Goal: Information Seeking & Learning: Learn about a topic

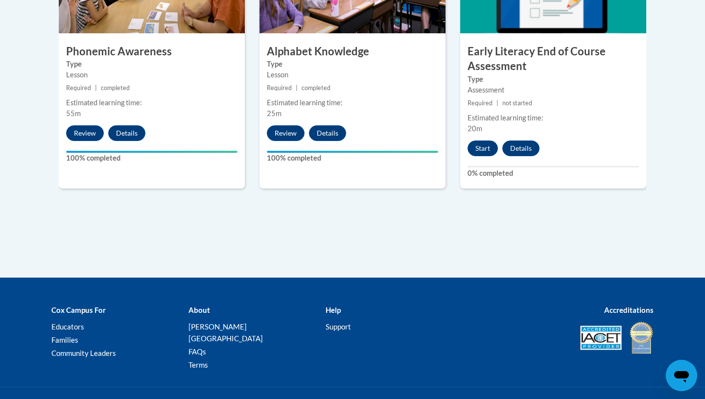
scroll to position [703, 0]
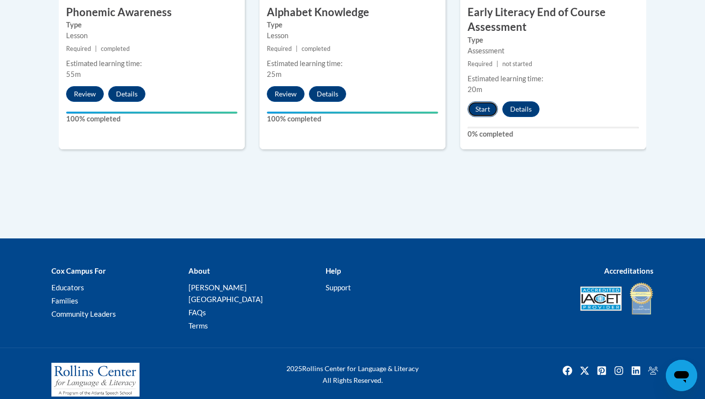
click at [484, 105] on button "Start" at bounding box center [482, 109] width 30 height 16
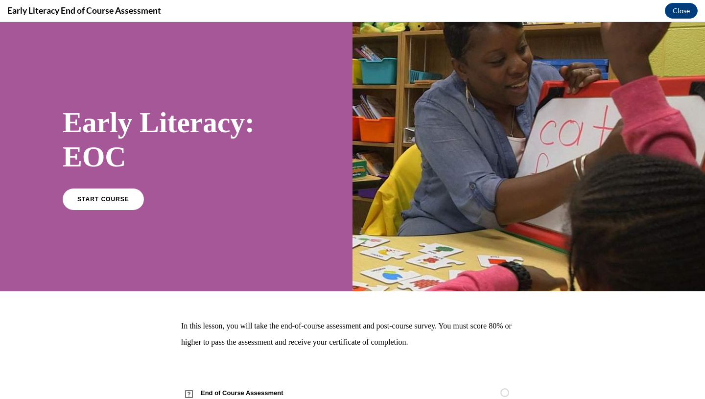
scroll to position [0, 0]
click at [114, 205] on link "START COURSE" at bounding box center [103, 198] width 85 height 23
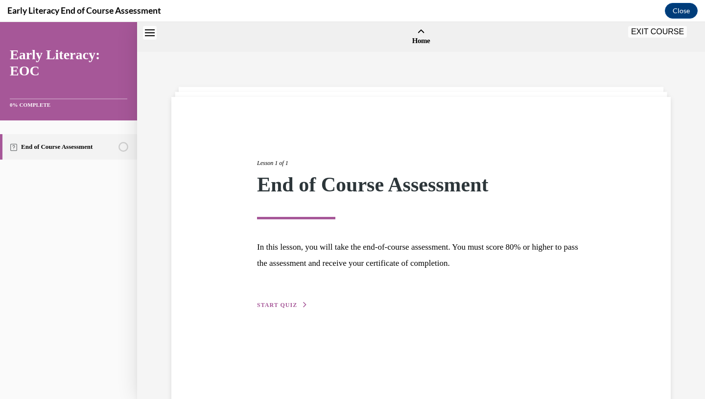
scroll to position [30, 0]
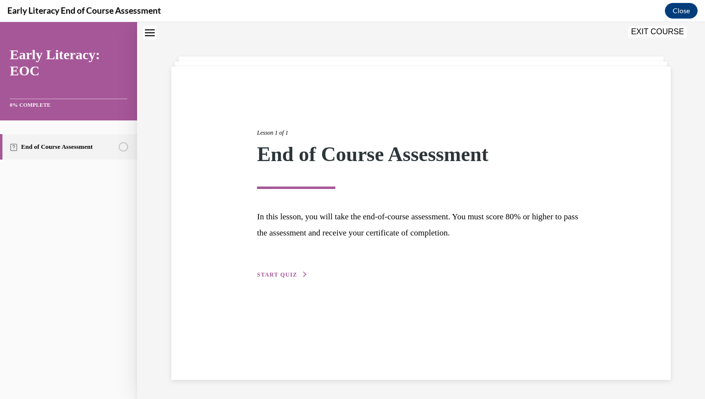
click at [277, 276] on span "START QUIZ" at bounding box center [277, 274] width 40 height 7
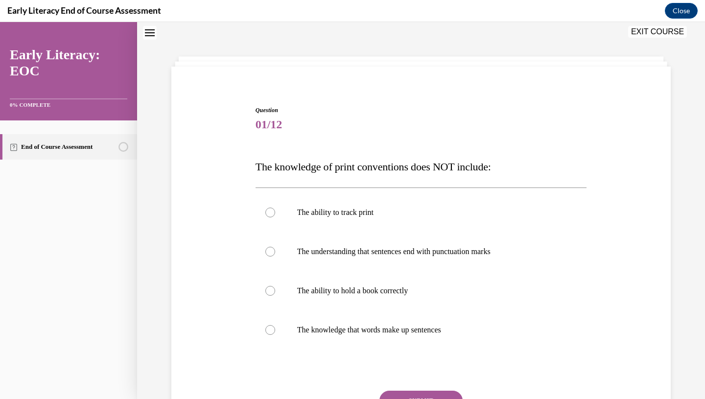
scroll to position [30, 0]
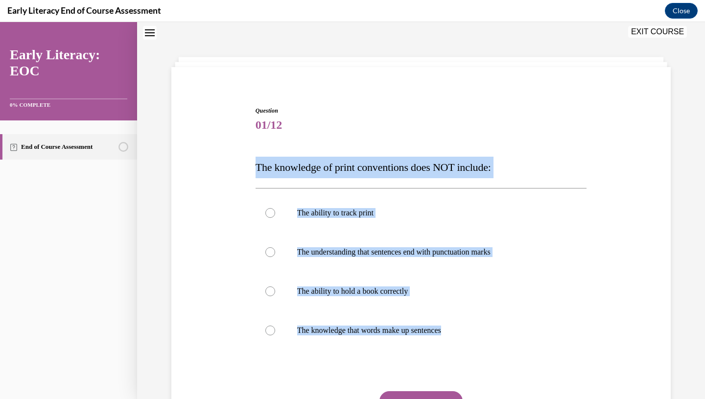
drag, startPoint x: 256, startPoint y: 163, endPoint x: 477, endPoint y: 353, distance: 291.5
click at [477, 354] on div "Question 01/12 The knowledge of print conventions does NOT include: The ability…" at bounding box center [421, 288] width 331 height 365
copy div "The knowledge of print conventions does NOT include: The ability to track print…"
click at [381, 302] on div at bounding box center [421, 291] width 331 height 39
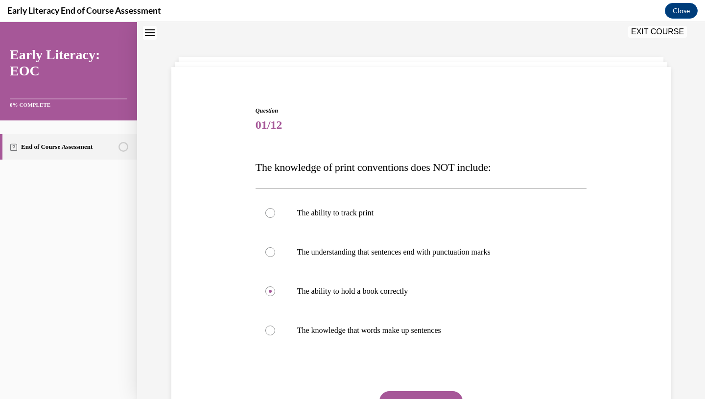
click at [408, 396] on button "SUBMIT" at bounding box center [420, 401] width 83 height 20
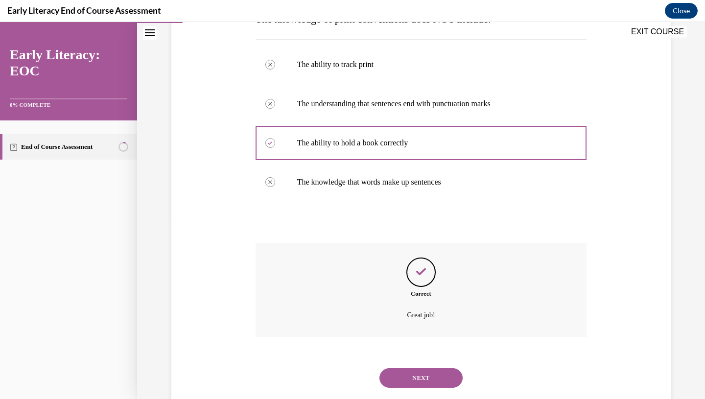
scroll to position [201, 0]
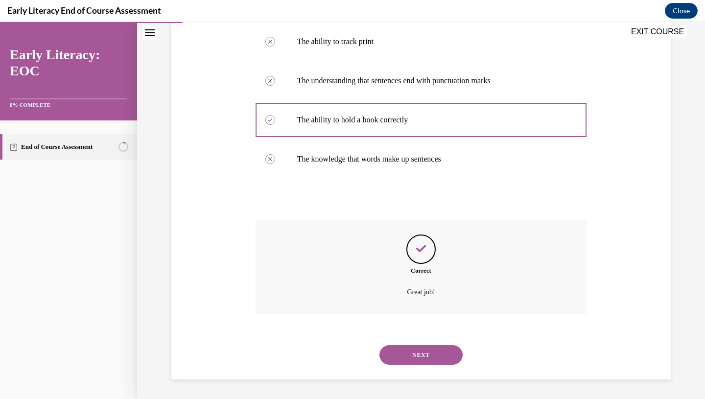
click at [417, 355] on button "NEXT" at bounding box center [420, 355] width 83 height 20
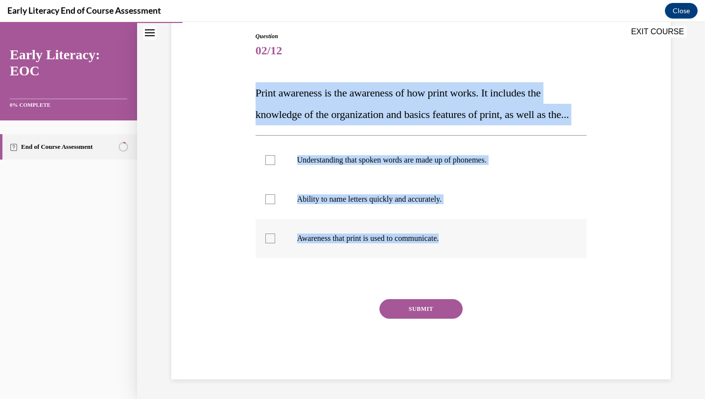
drag, startPoint x: 250, startPoint y: 87, endPoint x: 480, endPoint y: 252, distance: 283.5
click at [481, 252] on div "Question 02/12 Print awareness is the awareness of how print works. It includes…" at bounding box center [421, 190] width 504 height 377
copy div "Print awareness is the awareness of how print works. It includes the knowledge …"
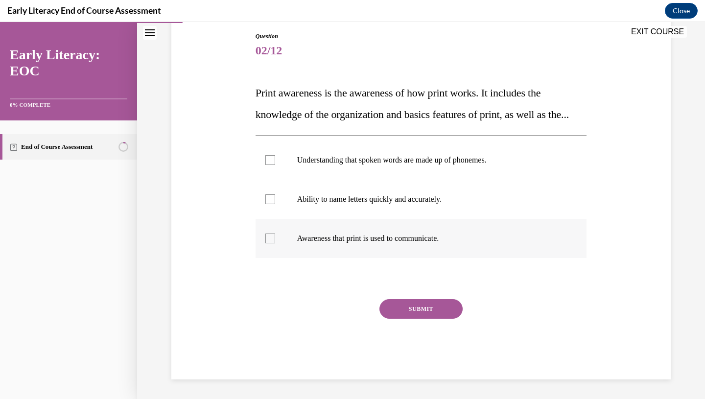
click at [376, 243] on div at bounding box center [421, 238] width 331 height 39
click at [414, 319] on button "SUBMIT" at bounding box center [420, 309] width 83 height 20
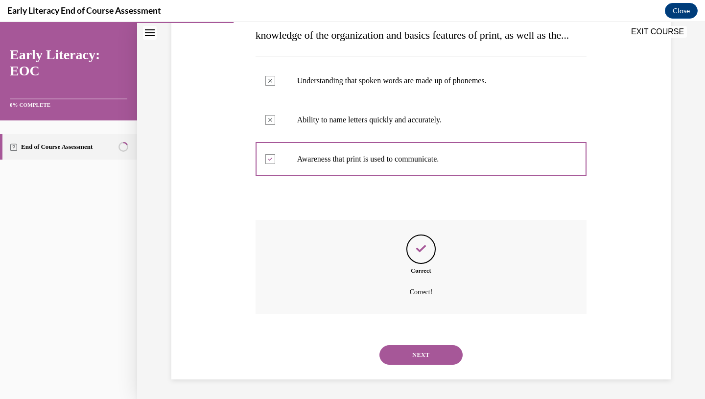
scroll to position [205, 0]
click at [420, 358] on button "NEXT" at bounding box center [420, 355] width 83 height 20
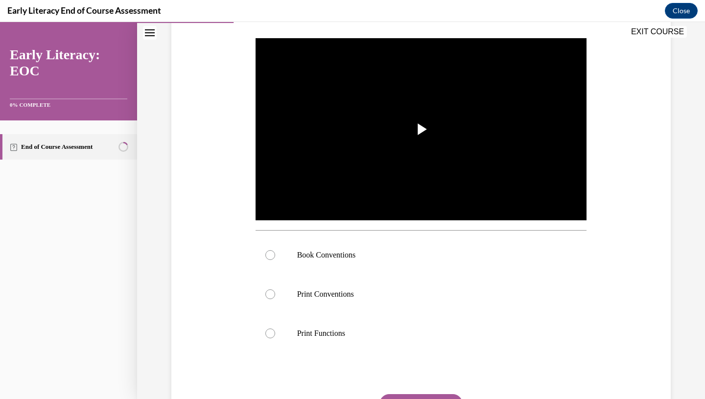
scroll to position [183, 0]
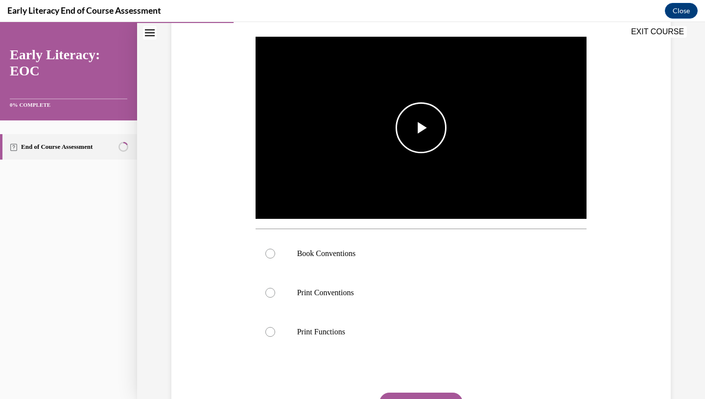
click at [421, 128] on span "Video player" at bounding box center [421, 128] width 0 height 0
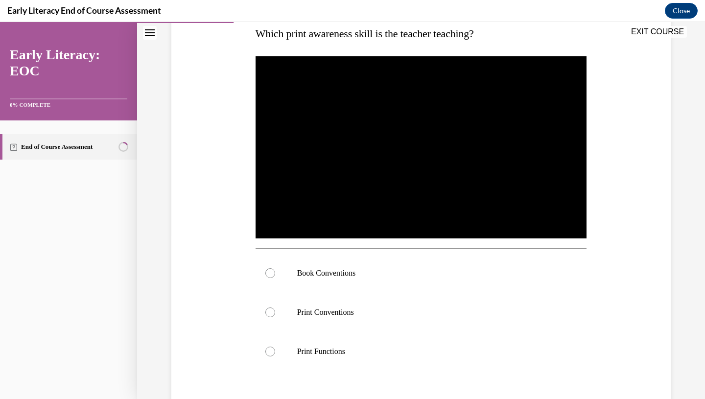
scroll to position [168, 0]
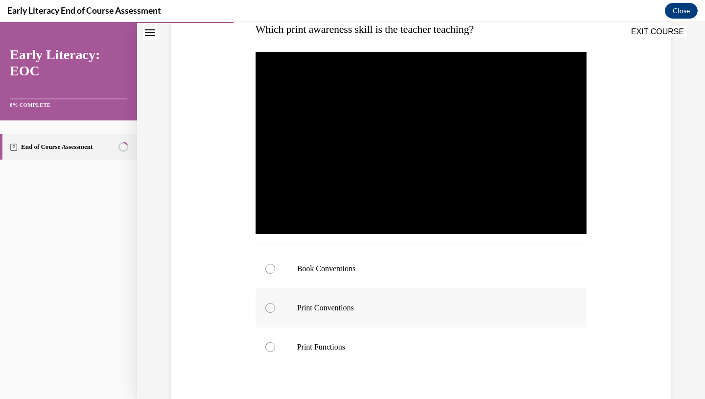
click at [396, 314] on div at bounding box center [421, 307] width 331 height 39
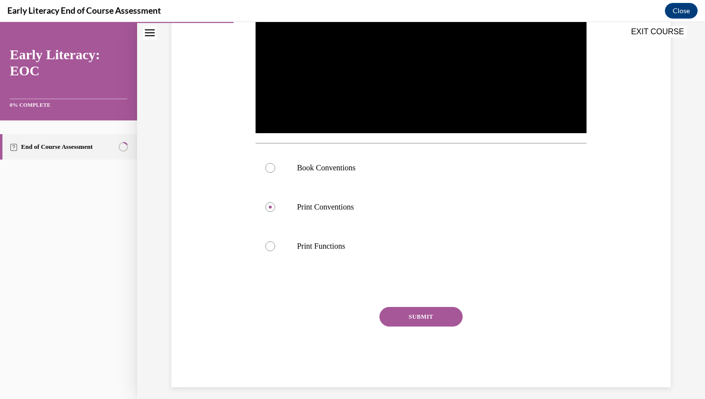
click at [405, 309] on button "SUBMIT" at bounding box center [420, 317] width 83 height 20
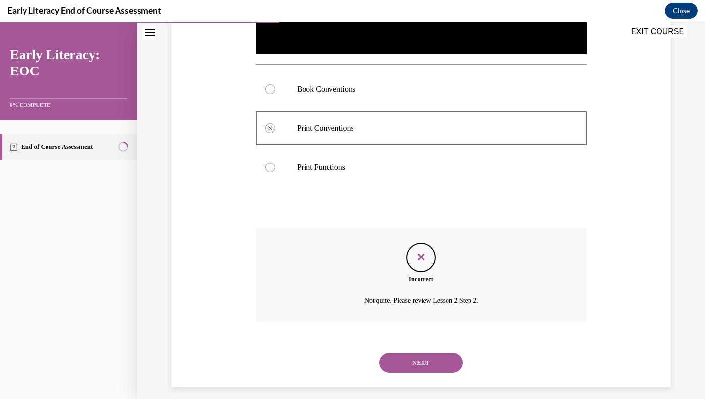
scroll to position [355, 0]
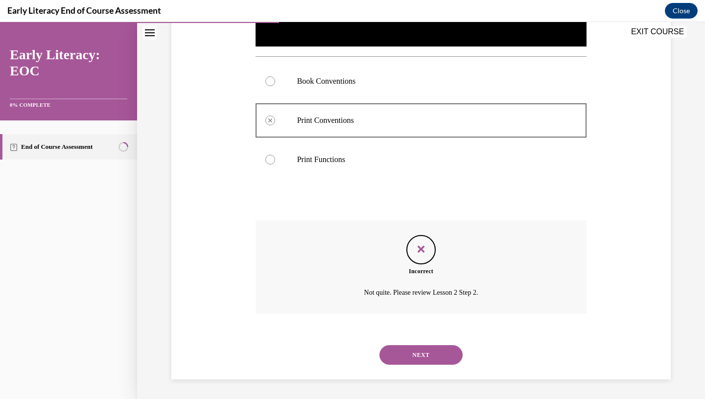
click at [418, 248] on icon "Feedback" at bounding box center [421, 249] width 15 height 15
click at [419, 355] on button "NEXT" at bounding box center [420, 355] width 83 height 20
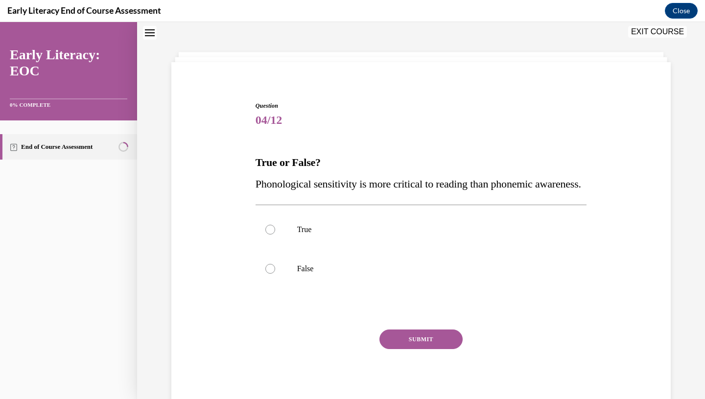
scroll to position [30, 0]
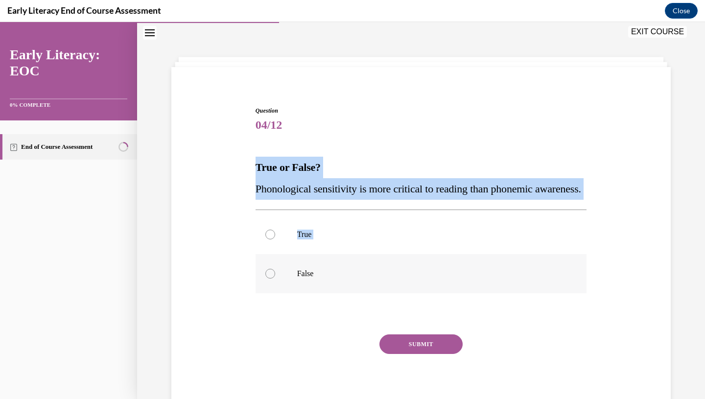
drag, startPoint x: 255, startPoint y: 168, endPoint x: 356, endPoint y: 301, distance: 166.9
click at [363, 301] on div "Question 04/12 True or False? Phonological sensitivity is more critical to read…" at bounding box center [421, 253] width 336 height 323
copy div "True or False? Phonological sensitivity is more critical to reading than phonem…"
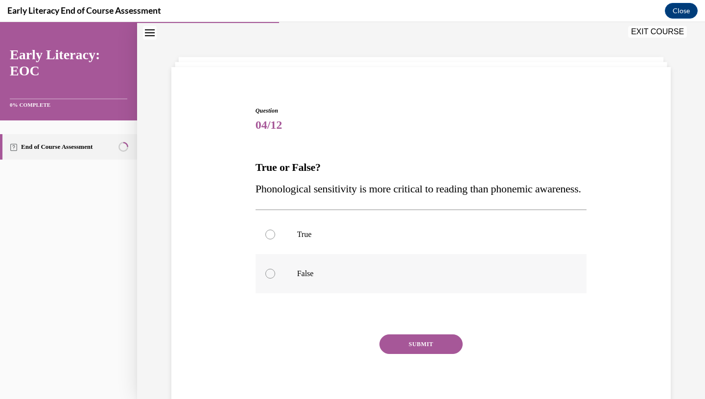
click at [337, 284] on div at bounding box center [421, 273] width 331 height 39
click at [406, 354] on button "SUBMIT" at bounding box center [420, 344] width 83 height 20
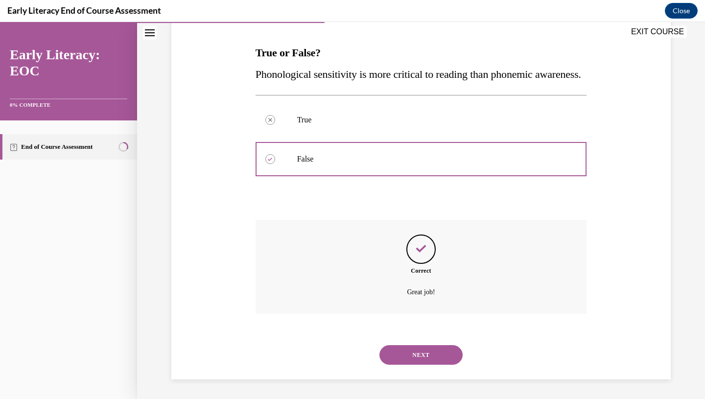
scroll to position [166, 0]
click at [402, 351] on button "NEXT" at bounding box center [420, 355] width 83 height 20
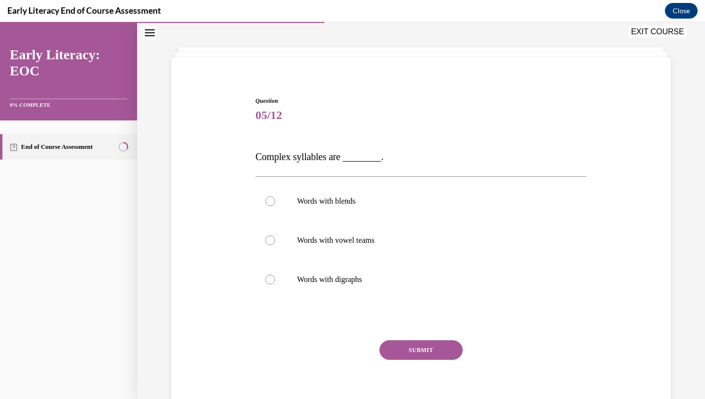
scroll to position [30, 0]
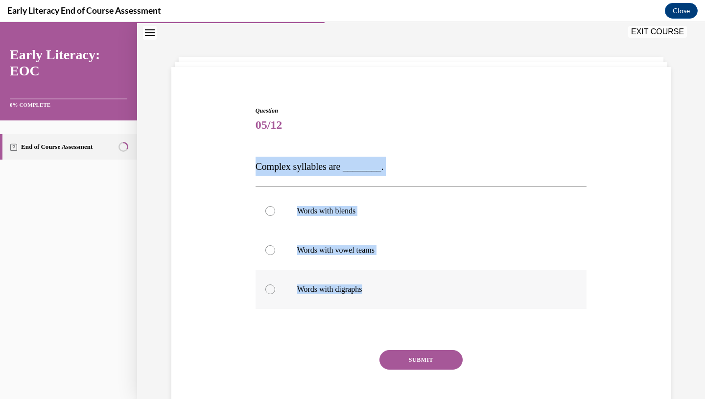
drag, startPoint x: 256, startPoint y: 162, endPoint x: 424, endPoint y: 287, distance: 210.3
click at [424, 287] on div "Question 05/12 Complex syllables are ________. Words with blends Words with vow…" at bounding box center [421, 268] width 331 height 324
copy div "Complex syllables are ________. Words with blends Words with vowel teams Words …"
click at [328, 214] on p "Words with blends" at bounding box center [429, 211] width 265 height 10
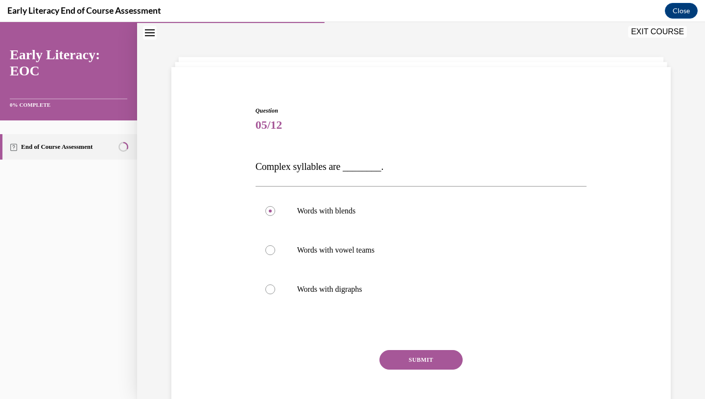
click at [410, 358] on button "SUBMIT" at bounding box center [420, 360] width 83 height 20
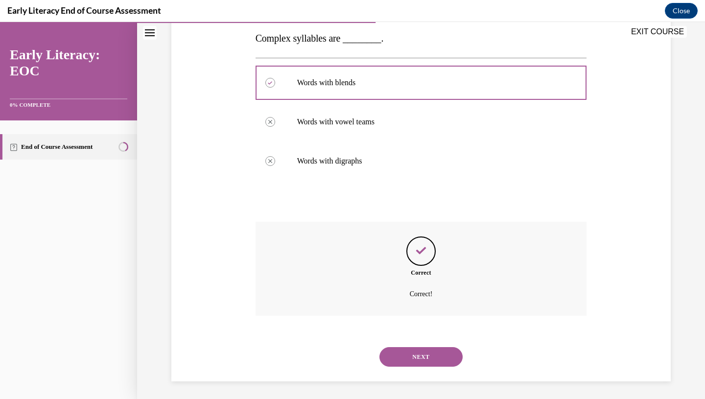
scroll to position [160, 0]
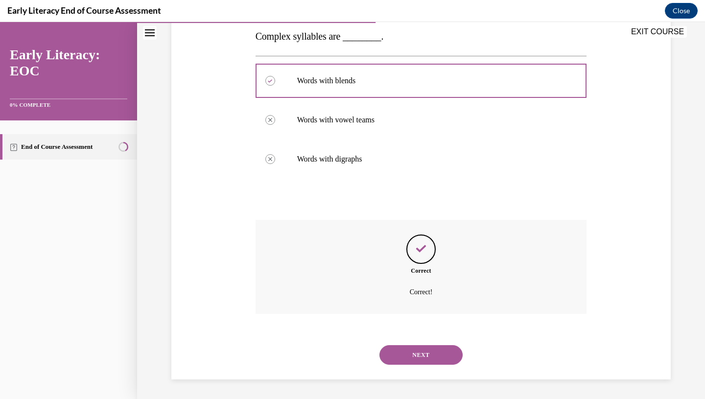
click at [418, 353] on button "NEXT" at bounding box center [420, 355] width 83 height 20
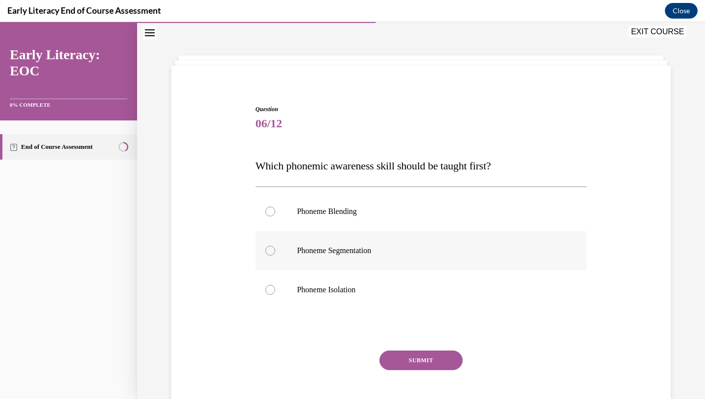
scroll to position [30, 0]
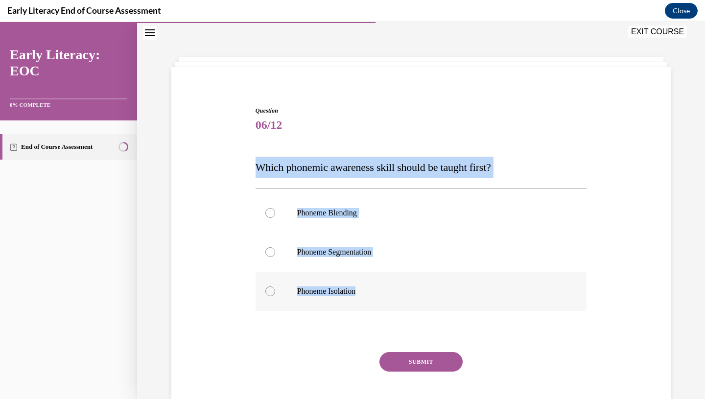
drag, startPoint x: 250, startPoint y: 164, endPoint x: 403, endPoint y: 293, distance: 199.4
click at [402, 293] on div "Question 06/12 Which phonemic awareness skill should be taught first? Phoneme B…" at bounding box center [421, 254] width 504 height 355
copy div "Which phonemic awareness skill should be taught first? Phoneme Blending Phoneme…"
click at [333, 293] on p "Phoneme Isolation" at bounding box center [429, 291] width 265 height 10
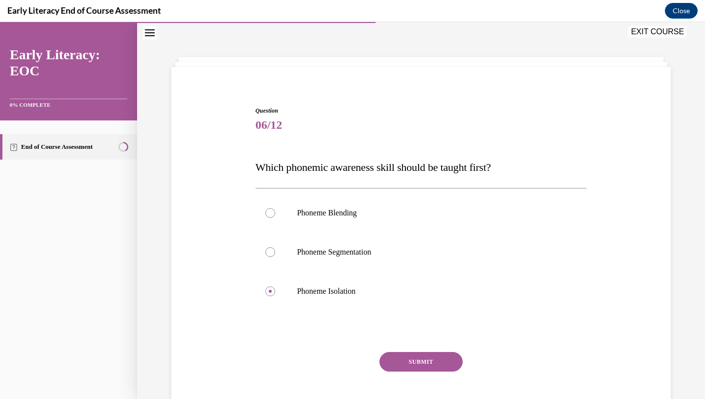
click at [417, 362] on button "SUBMIT" at bounding box center [420, 362] width 83 height 20
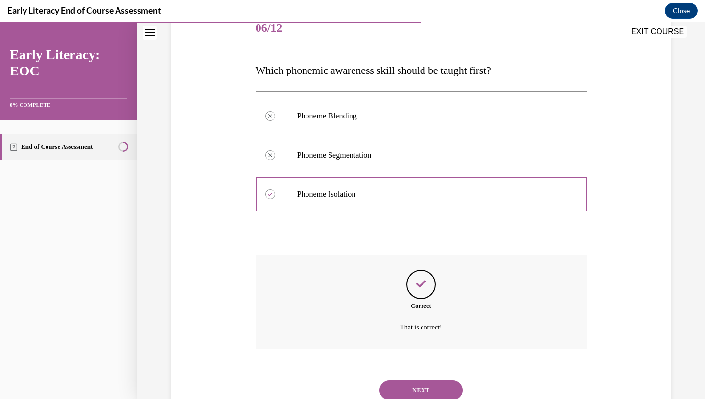
scroll to position [162, 0]
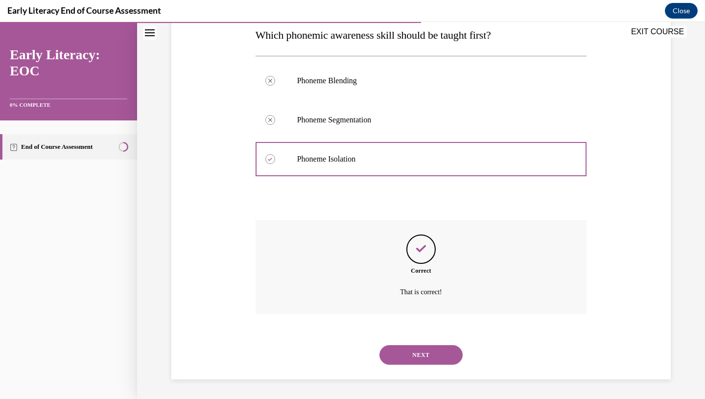
click at [405, 365] on div "NEXT" at bounding box center [421, 354] width 331 height 39
click at [395, 358] on button "NEXT" at bounding box center [420, 355] width 83 height 20
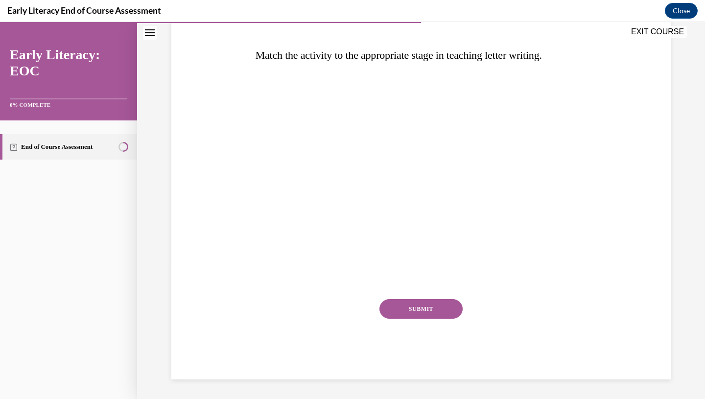
scroll to position [109, 0]
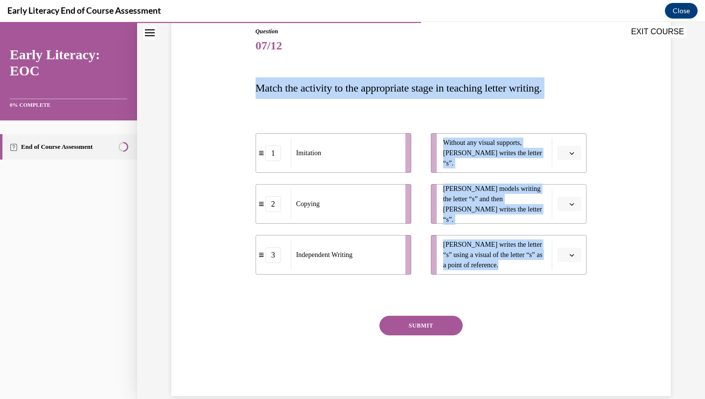
drag, startPoint x: 241, startPoint y: 84, endPoint x: 609, endPoint y: 262, distance: 409.6
click at [609, 262] on div "Question 07/12 Match the activity to the appropriate stage in teaching letter w…" at bounding box center [421, 197] width 504 height 398
copy div "Match the activity to the appropriate stage in teaching letter writing. 1 Imita…"
click at [479, 109] on div "1 Imitation 2 Copying 3 Independent Writing Without any visual supports, Tina w…" at bounding box center [421, 194] width 331 height 171
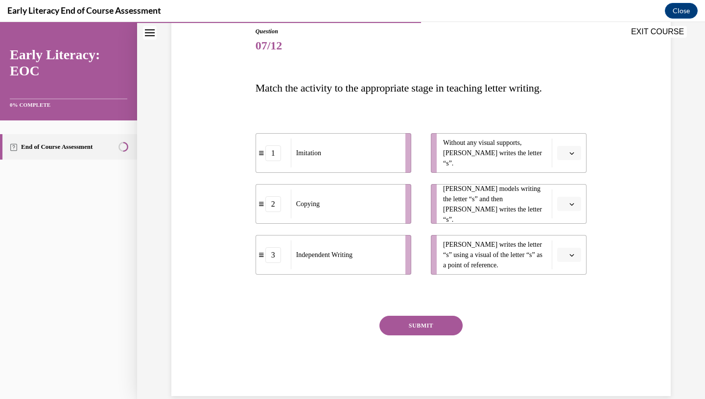
click at [568, 256] on span "button" at bounding box center [571, 255] width 7 height 7
click at [571, 316] on div "2" at bounding box center [568, 316] width 24 height 20
click at [564, 204] on span "Please select an option" at bounding box center [564, 204] width 3 height 10
click at [568, 261] on div "2" at bounding box center [568, 265] width 24 height 20
click at [572, 257] on span "button" at bounding box center [571, 255] width 7 height 7
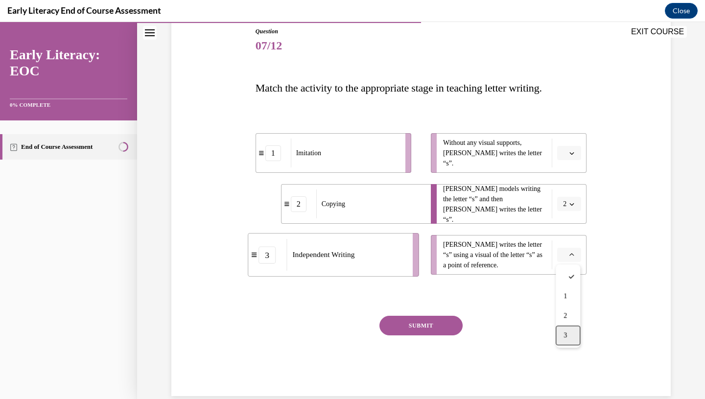
click at [570, 332] on div "3" at bounding box center [568, 335] width 24 height 20
click at [566, 156] on span "Please select an option" at bounding box center [564, 153] width 3 height 10
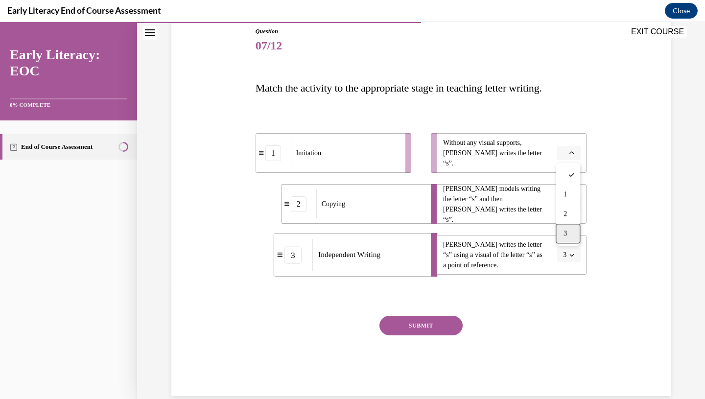
click at [571, 234] on div "3" at bounding box center [568, 234] width 24 height 20
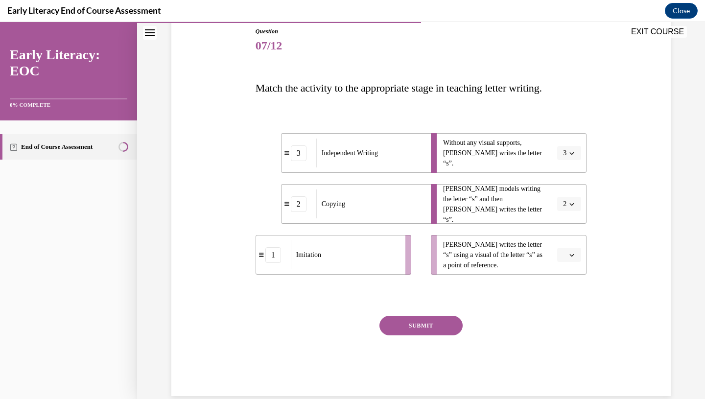
click at [571, 253] on icon "button" at bounding box center [571, 255] width 5 height 5
click at [570, 291] on div "1" at bounding box center [568, 296] width 24 height 20
click at [445, 325] on button "SUBMIT" at bounding box center [420, 326] width 83 height 20
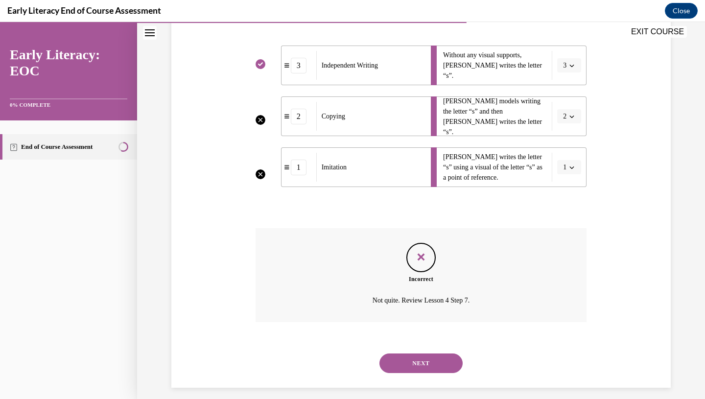
scroll to position [205, 0]
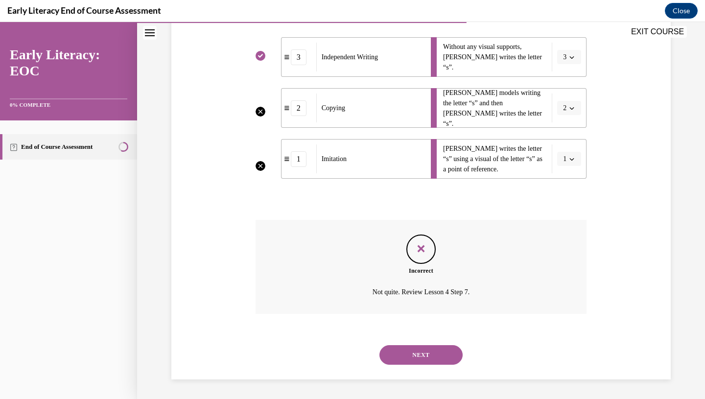
click at [418, 351] on button "NEXT" at bounding box center [420, 355] width 83 height 20
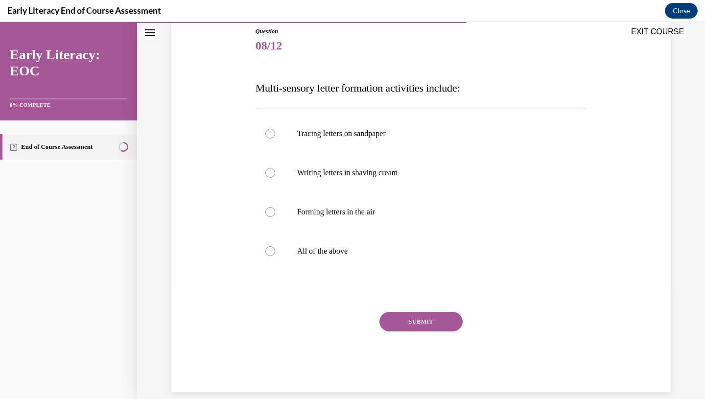
scroll to position [110, 0]
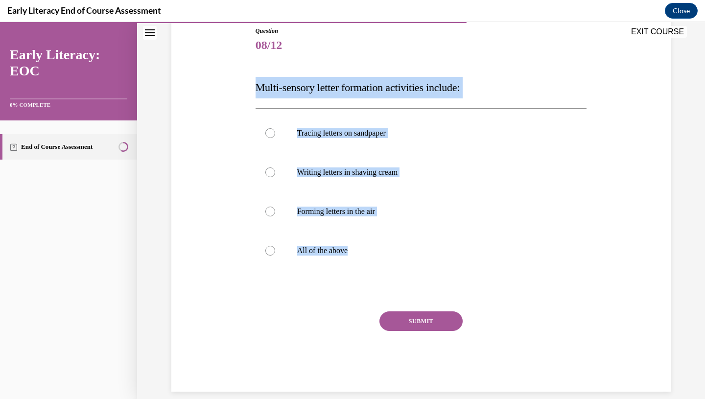
drag, startPoint x: 247, startPoint y: 81, endPoint x: 382, endPoint y: 277, distance: 238.2
click at [382, 277] on div "Question 08/12 Multi-sensory letter formation activities include: Tracing lette…" at bounding box center [421, 194] width 504 height 395
copy div "Multi-sensory letter formation activities include: Tracing letters on sandpaper…"
click at [314, 246] on p "All of the above" at bounding box center [429, 251] width 265 height 10
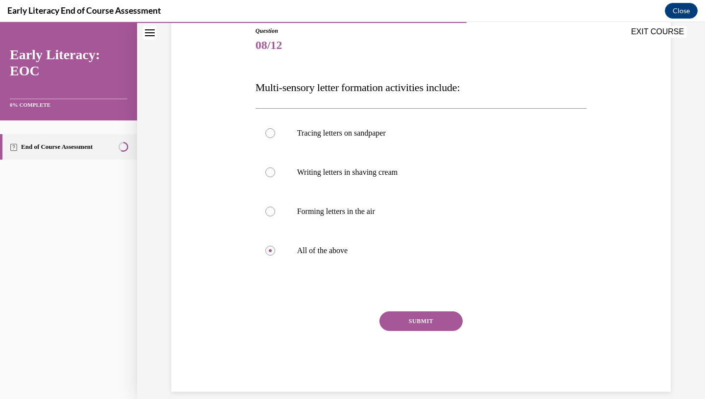
click at [409, 316] on button "SUBMIT" at bounding box center [420, 321] width 83 height 20
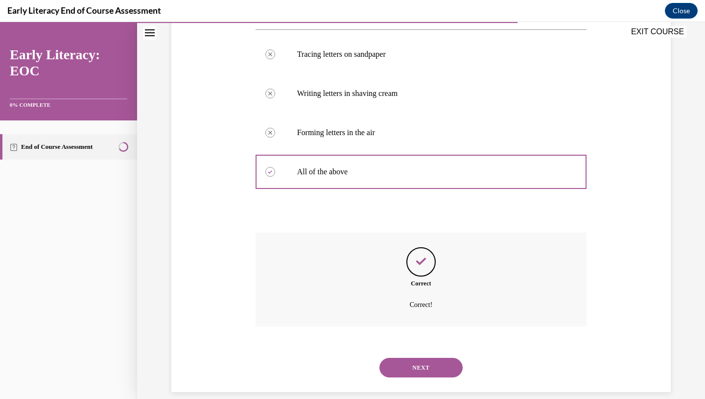
scroll to position [201, 0]
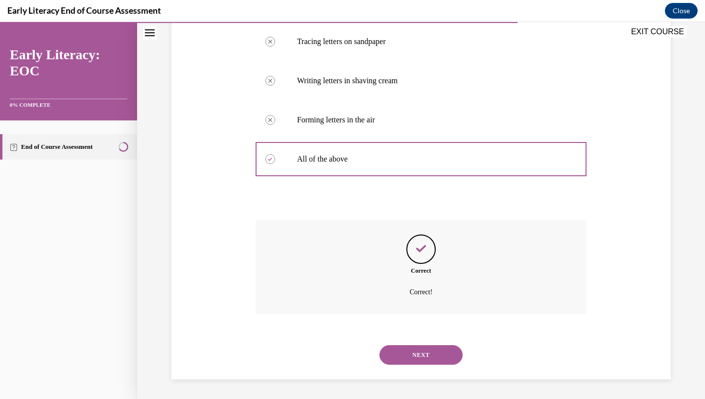
click at [404, 349] on button "NEXT" at bounding box center [420, 355] width 83 height 20
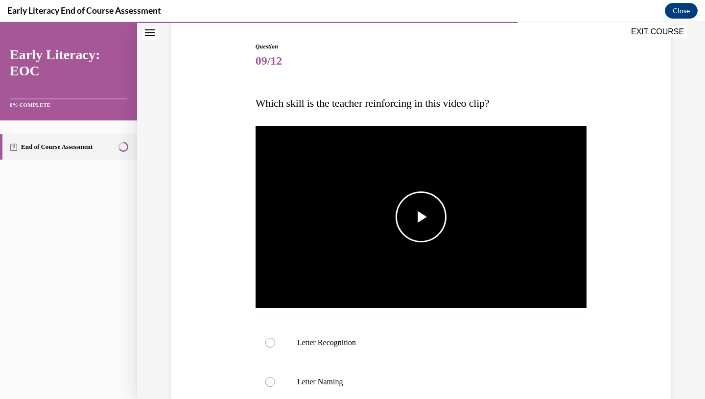
scroll to position [112, 0]
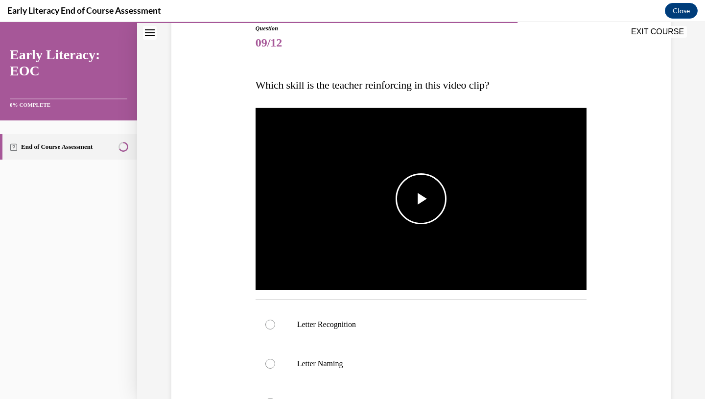
click at [421, 199] on span "Video player" at bounding box center [421, 199] width 0 height 0
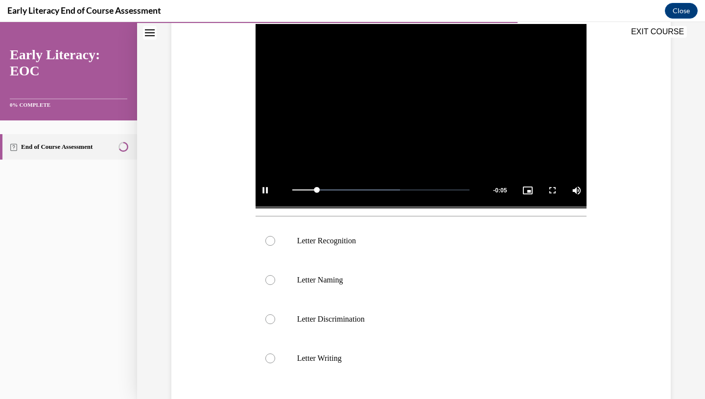
scroll to position [198, 0]
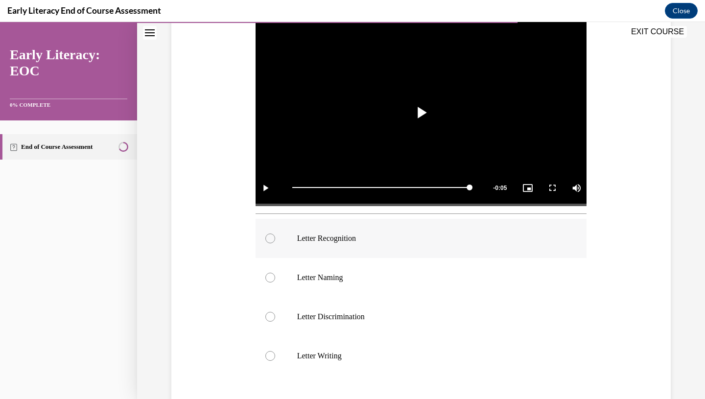
click at [326, 247] on div at bounding box center [421, 238] width 331 height 39
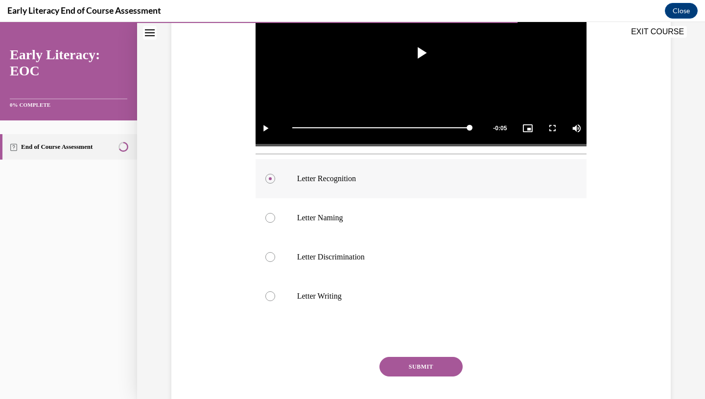
scroll to position [307, 0]
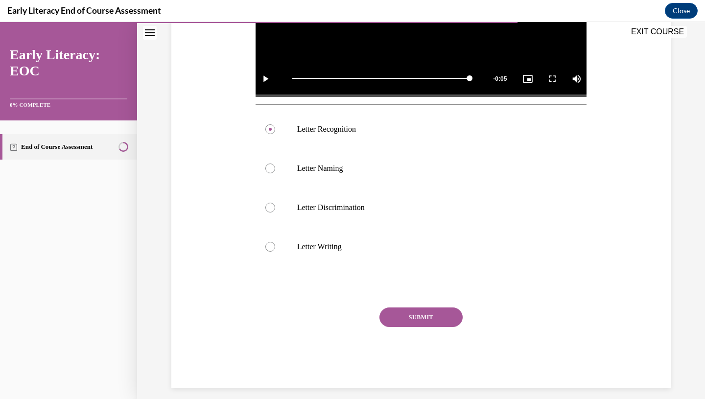
click at [417, 317] on button "SUBMIT" at bounding box center [420, 317] width 83 height 20
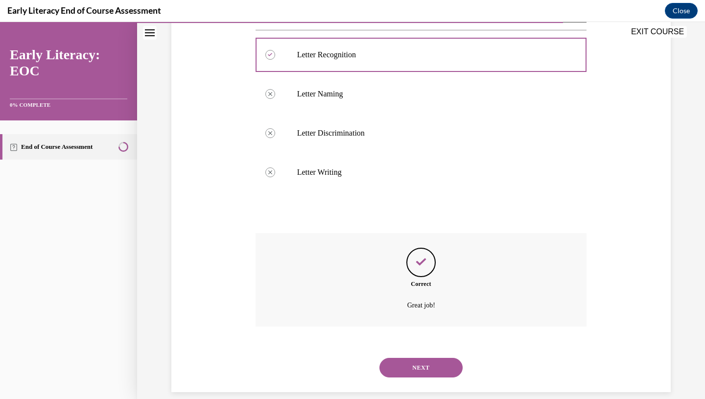
scroll to position [395, 0]
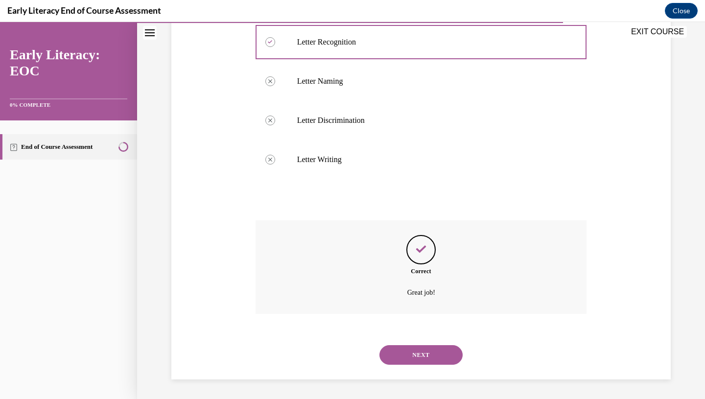
click at [416, 356] on button "NEXT" at bounding box center [420, 355] width 83 height 20
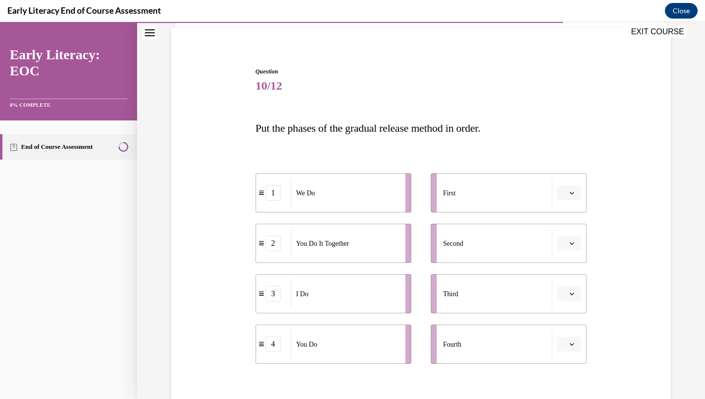
scroll to position [78, 0]
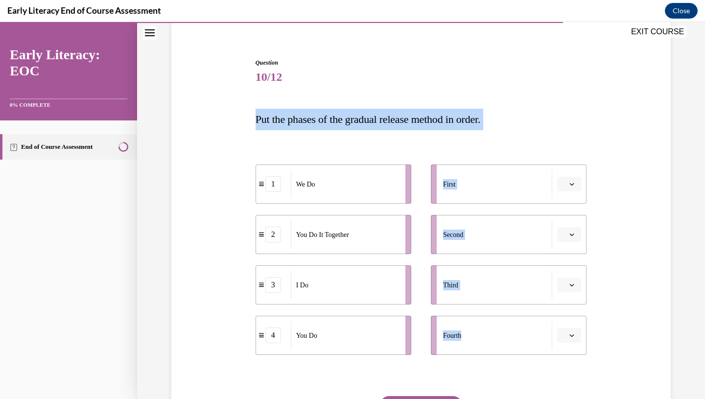
drag, startPoint x: 251, startPoint y: 111, endPoint x: 479, endPoint y: 342, distance: 324.0
click at [479, 342] on div "Question 10/12 Put the phases of the gradual release method in order. 1 We Do 2…" at bounding box center [421, 252] width 504 height 447
click at [302, 140] on div "1 We Do 2 You Do It Together 3 I Do 4 You Do First Second Third Fourth" at bounding box center [421, 250] width 331 height 220
drag, startPoint x: 244, startPoint y: 120, endPoint x: 335, endPoint y: 269, distance: 174.6
click at [335, 269] on div "Question 10/12 Put the phases of the gradual release method in order. 1 We Do 2…" at bounding box center [421, 252] width 504 height 447
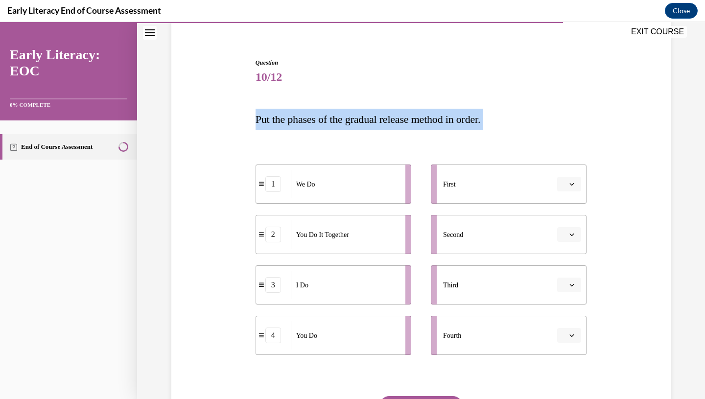
click at [381, 141] on div "1 We Do 2 You Do It Together 3 I Do 4 You Do First Second Third Fourth" at bounding box center [421, 250] width 331 height 220
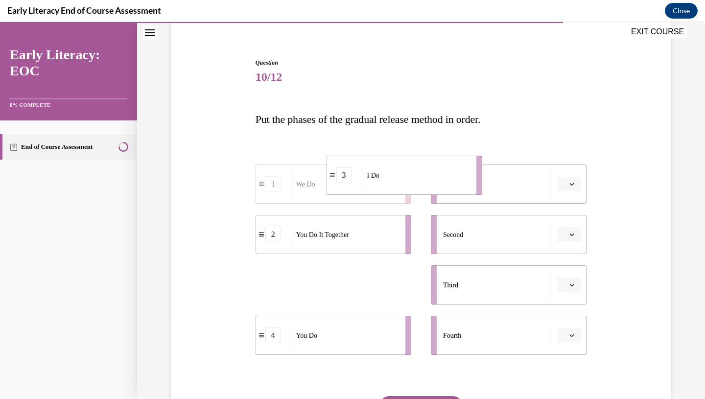
drag, startPoint x: 316, startPoint y: 293, endPoint x: 372, endPoint y: 186, distance: 121.5
click at [379, 184] on div "I Do" at bounding box center [416, 175] width 108 height 28
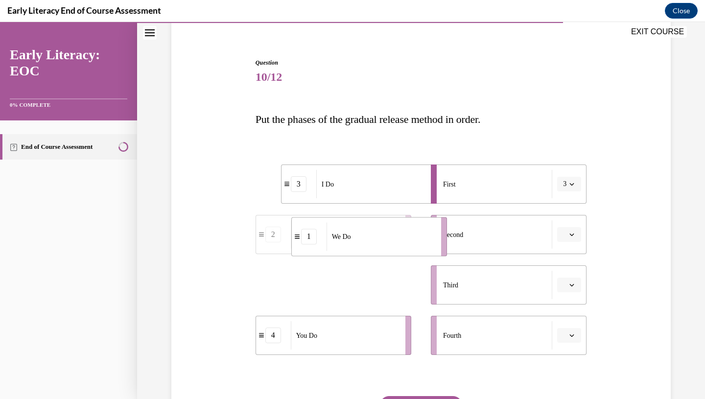
drag, startPoint x: 309, startPoint y: 283, endPoint x: 336, endPoint y: 232, distance: 58.5
click at [337, 232] on span "We Do" at bounding box center [341, 237] width 19 height 10
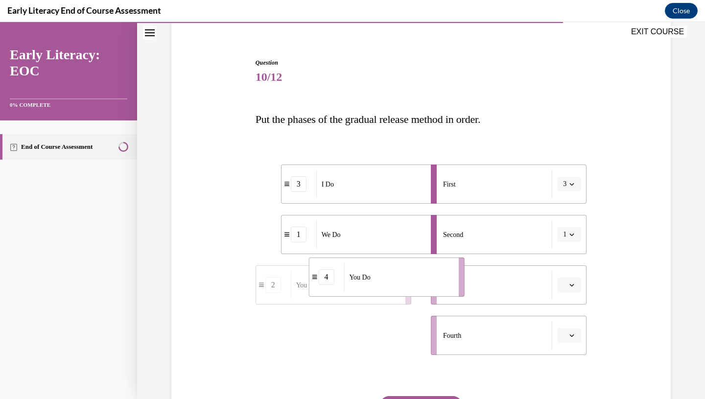
drag, startPoint x: 302, startPoint y: 340, endPoint x: 348, endPoint y: 284, distance: 73.0
click at [353, 282] on span "You Do" at bounding box center [359, 277] width 21 height 10
drag, startPoint x: 309, startPoint y: 328, endPoint x: 364, endPoint y: 270, distance: 80.0
click at [364, 271] on div "You Do It Together" at bounding box center [400, 279] width 108 height 28
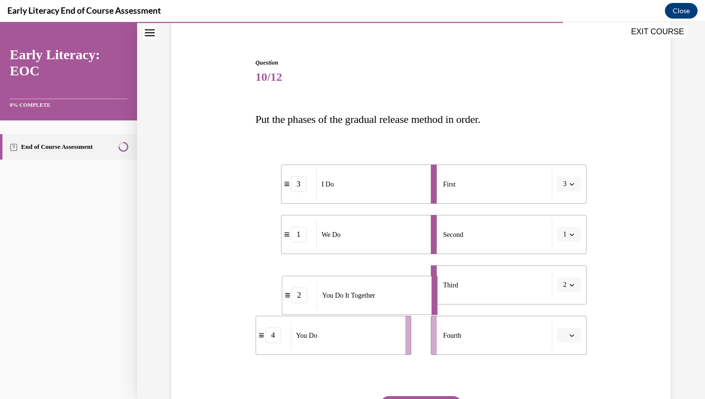
drag, startPoint x: 356, startPoint y: 291, endPoint x: 357, endPoint y: 301, distance: 10.3
click at [357, 301] on div "You Do It Together" at bounding box center [371, 295] width 108 height 28
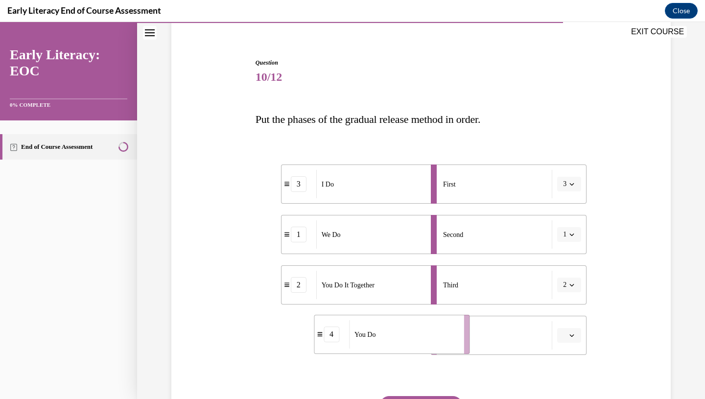
drag, startPoint x: 350, startPoint y: 345, endPoint x: 399, endPoint y: 345, distance: 48.9
click at [407, 344] on div "You Do" at bounding box center [403, 334] width 108 height 28
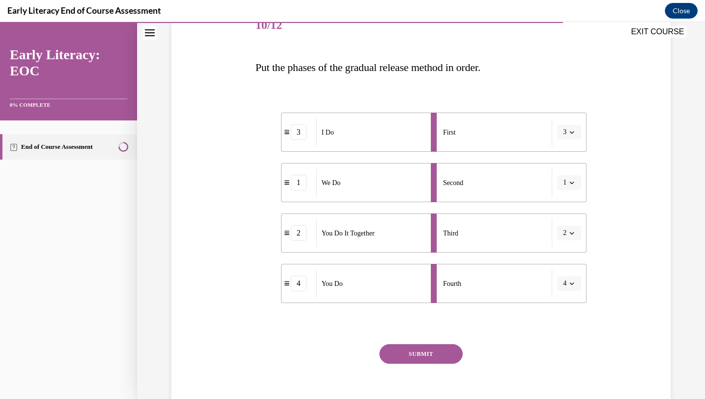
click at [411, 352] on button "SUBMIT" at bounding box center [420, 354] width 83 height 20
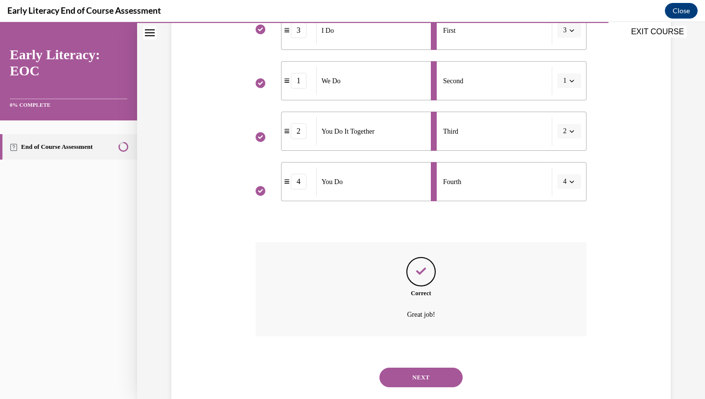
scroll to position [254, 0]
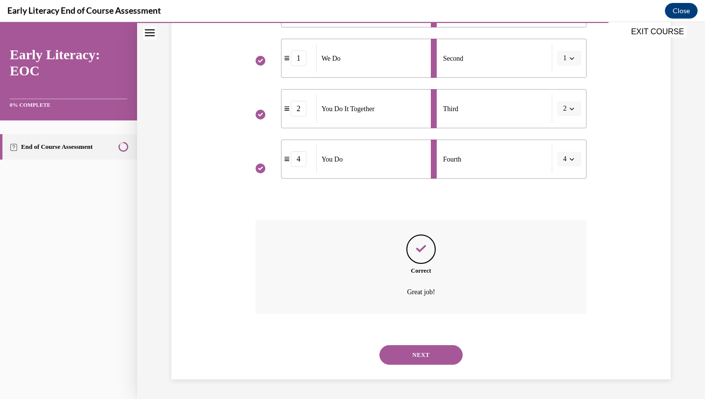
click at [412, 355] on button "NEXT" at bounding box center [420, 355] width 83 height 20
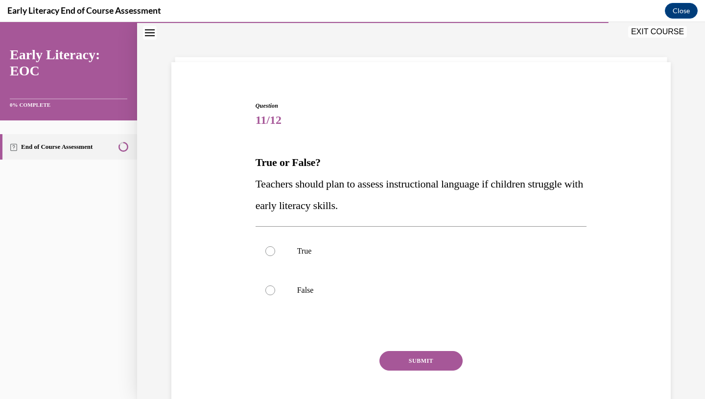
scroll to position [30, 0]
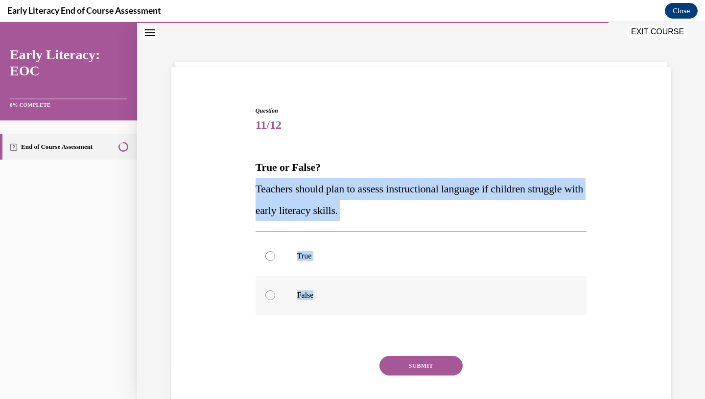
drag, startPoint x: 248, startPoint y: 187, endPoint x: 342, endPoint y: 292, distance: 140.4
click at [342, 292] on div "Question 11/12 True or False? Teachers should plan to assess instructional lang…" at bounding box center [421, 256] width 504 height 359
copy div "Teachers should plan to assess instructional language if children struggle with…"
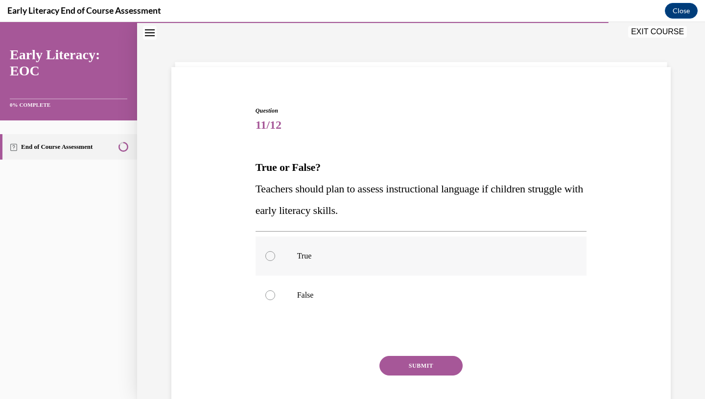
click at [295, 238] on div at bounding box center [421, 255] width 331 height 39
click at [399, 359] on button "SUBMIT" at bounding box center [420, 366] width 83 height 20
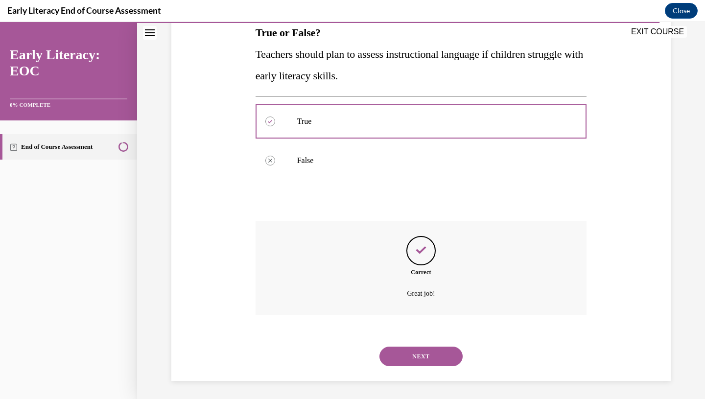
scroll to position [166, 0]
click at [396, 353] on button "NEXT" at bounding box center [420, 355] width 83 height 20
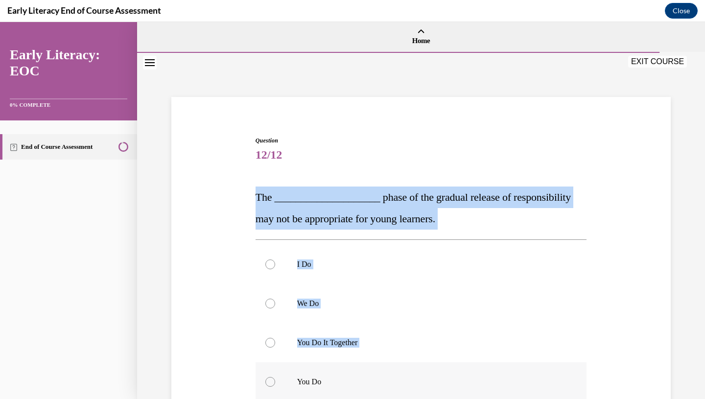
drag, startPoint x: 250, startPoint y: 192, endPoint x: 343, endPoint y: 390, distance: 218.1
click at [343, 390] on div "Question 12/12 The ____________________ phase of the gradual release of respons…" at bounding box center [421, 315] width 504 height 416
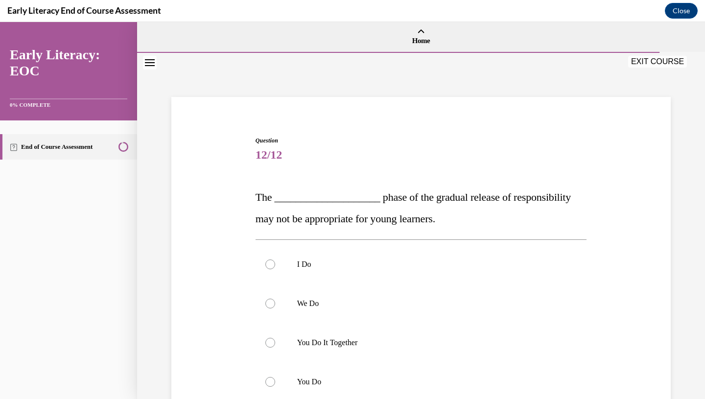
click at [227, 195] on div "Question 12/12 The ____________________ phase of the gradual release of respons…" at bounding box center [421, 315] width 504 height 416
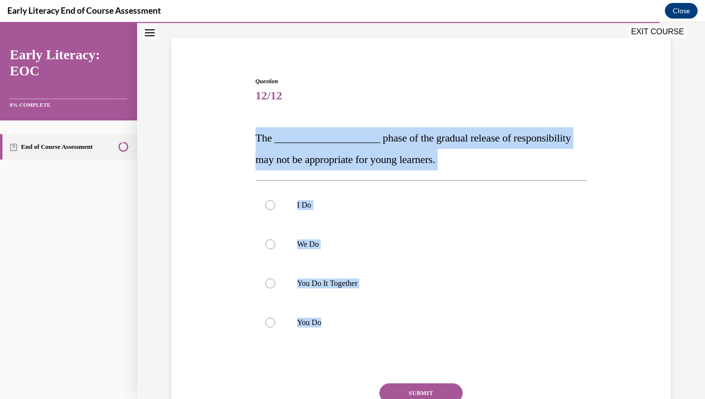
scroll to position [64, 0]
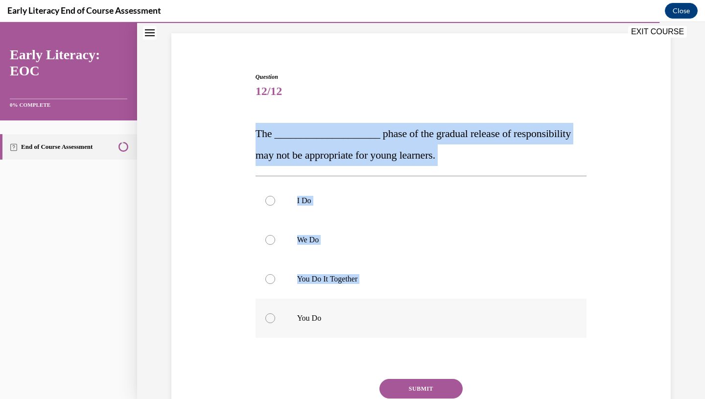
drag, startPoint x: 238, startPoint y: 195, endPoint x: 334, endPoint y: 323, distance: 159.9
click at [334, 323] on div "Question 12/12 The ____________________ phase of the gradual release of respons…" at bounding box center [421, 251] width 504 height 416
copy div "The ____________________ phase of the gradual release of responsibility may not…"
click at [336, 278] on p "You Do It Together" at bounding box center [429, 279] width 265 height 10
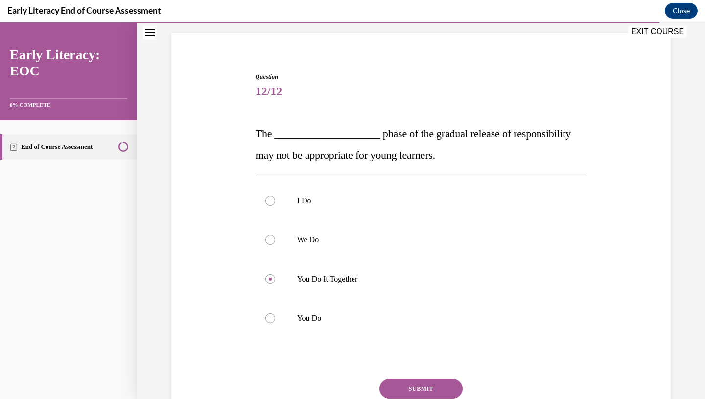
click at [401, 381] on button "SUBMIT" at bounding box center [420, 389] width 83 height 20
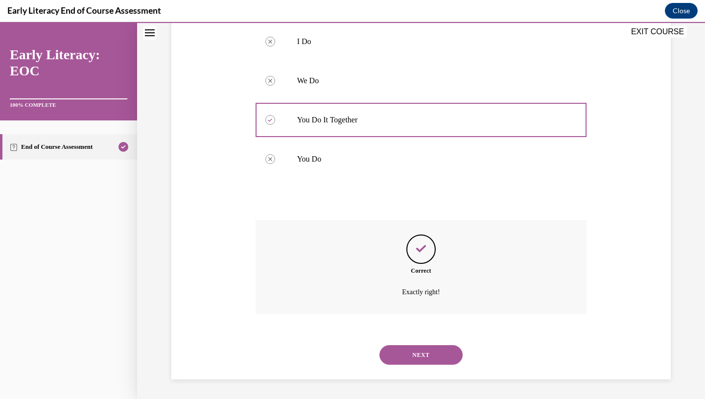
click at [406, 355] on button "NEXT" at bounding box center [420, 355] width 83 height 20
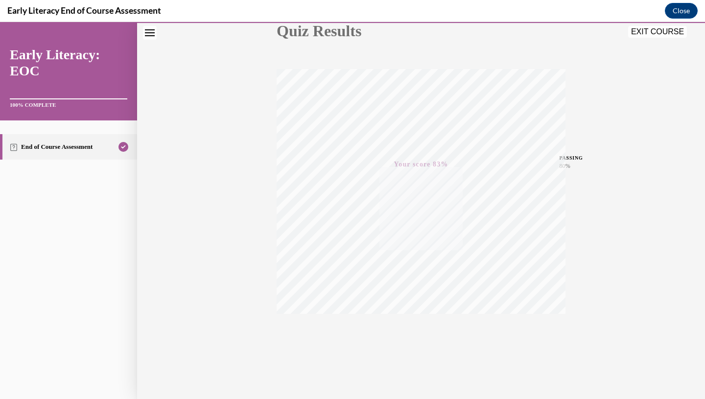
scroll to position [125, 0]
